Goal: Task Accomplishment & Management: Complete application form

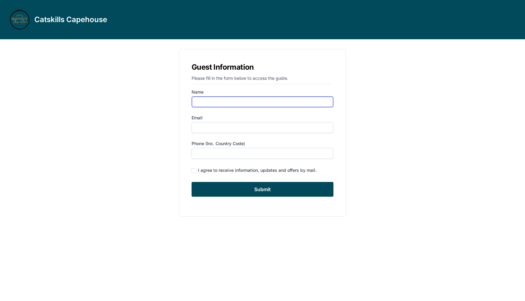
click at [219, 104] on input "Name" at bounding box center [263, 101] width 142 height 11
type input "[PERSON_NAME]"
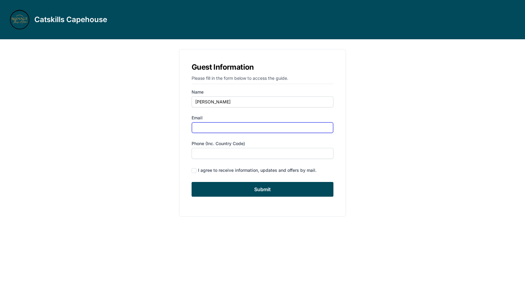
click at [212, 126] on input "Email" at bounding box center [263, 127] width 142 height 11
type input "[EMAIL_ADDRESS][DOMAIN_NAME]"
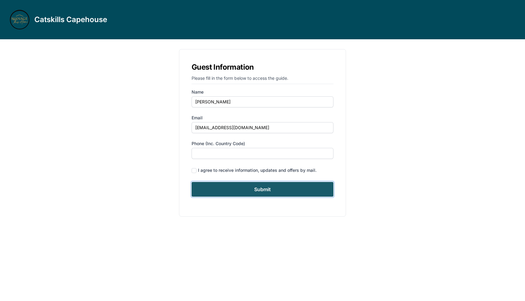
click at [249, 188] on input "Submit" at bounding box center [263, 189] width 142 height 15
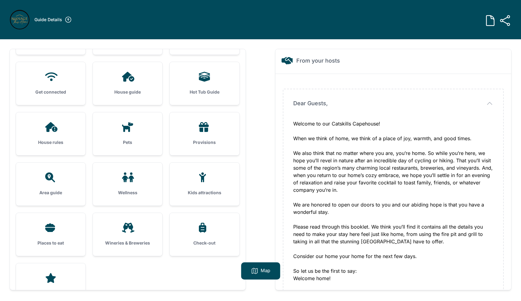
scroll to position [49, 0]
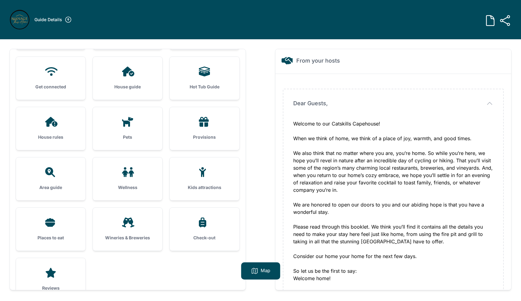
click at [41, 228] on div "Places to eat" at bounding box center [50, 229] width 69 height 43
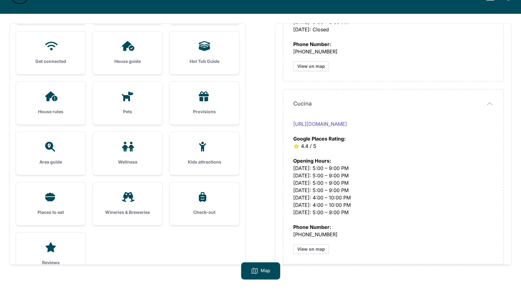
scroll to position [39, 0]
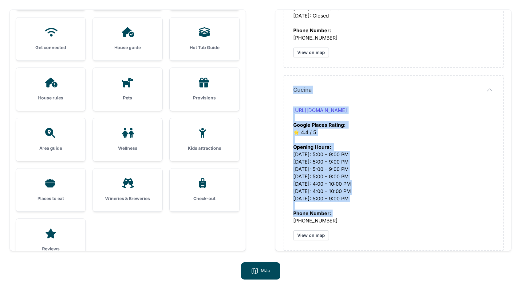
drag, startPoint x: 338, startPoint y: 209, endPoint x: 305, endPoint y: 108, distance: 106.1
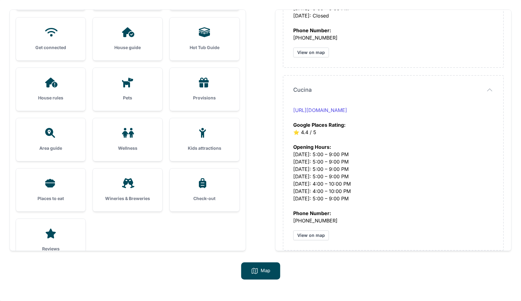
click at [271, 195] on div "Welcome Check-in Contact your host Get connected House guide" at bounding box center [260, 130] width 501 height 241
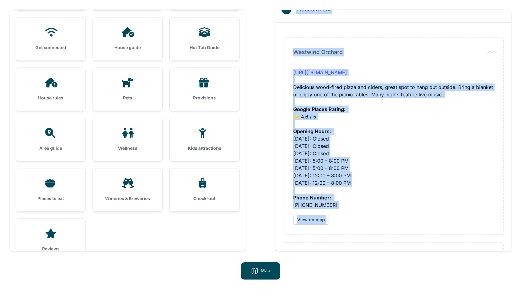
scroll to position [0, 0]
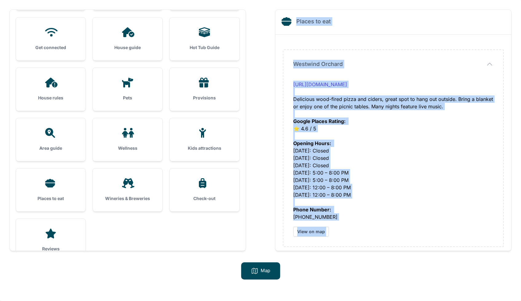
drag, startPoint x: 331, startPoint y: 216, endPoint x: 298, endPoint y: 21, distance: 197.9
copy div "Loremi do sit Ametcons Adipisc Elitsedd Eiusmod temp://inc.utlaboreetdolor.mag/…"
